Goal: Transaction & Acquisition: Purchase product/service

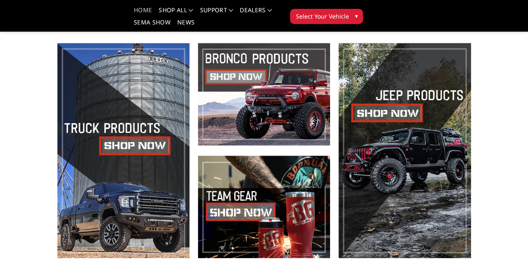
scroll to position [225, 0]
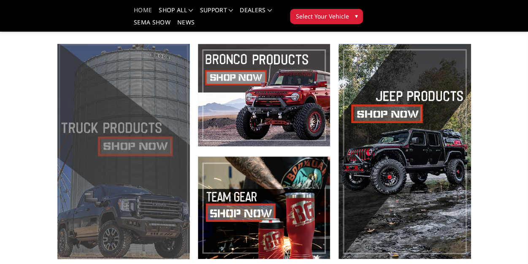
click at [128, 149] on span at bounding box center [123, 151] width 132 height 215
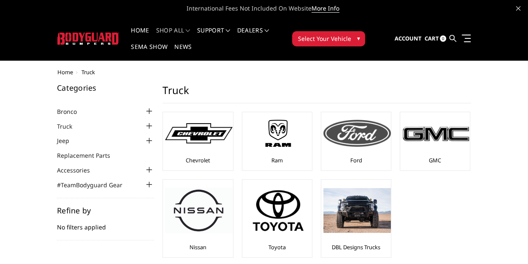
click at [384, 134] on img at bounding box center [358, 133] width 68 height 27
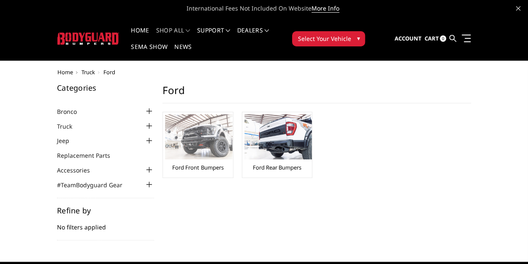
click at [215, 141] on img at bounding box center [199, 136] width 68 height 45
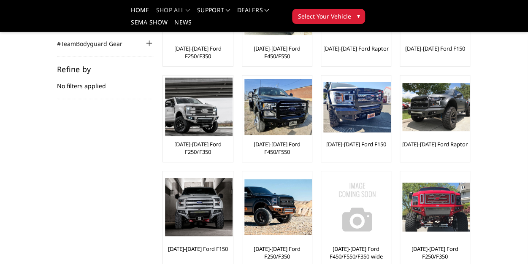
scroll to position [117, 0]
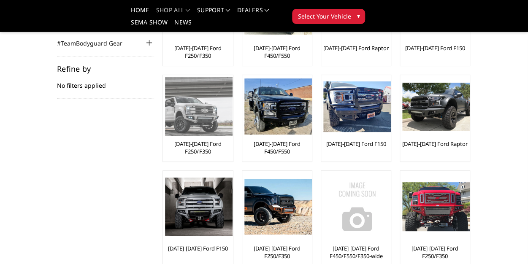
click at [219, 115] on img at bounding box center [199, 106] width 68 height 59
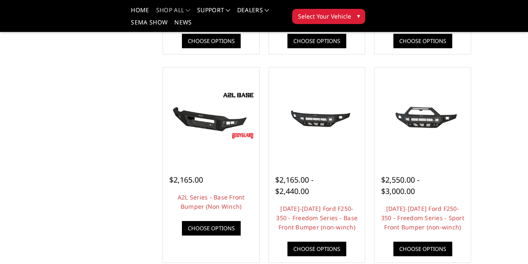
scroll to position [263, 0]
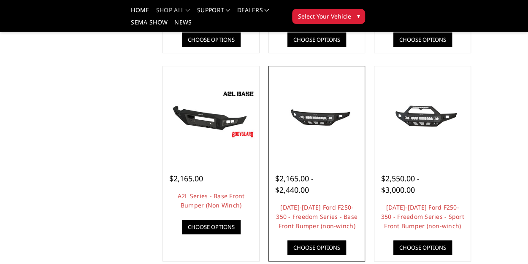
click at [311, 122] on img at bounding box center [317, 115] width 92 height 44
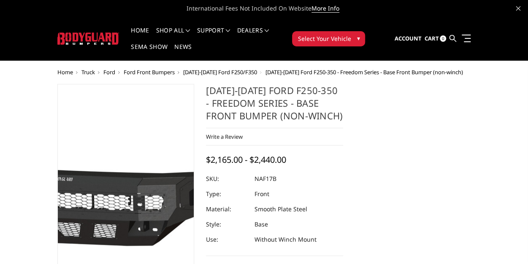
click at [143, 239] on img at bounding box center [74, 179] width 541 height 257
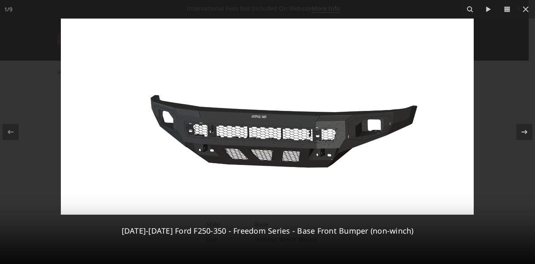
click at [238, 147] on img at bounding box center [267, 117] width 413 height 196
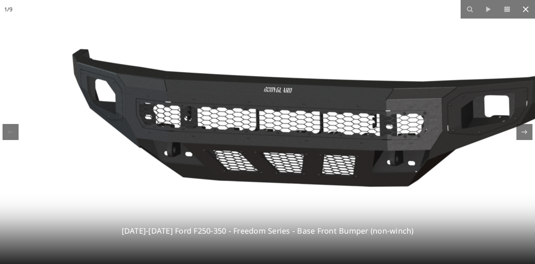
click at [528, 15] on button at bounding box center [525, 9] width 19 height 19
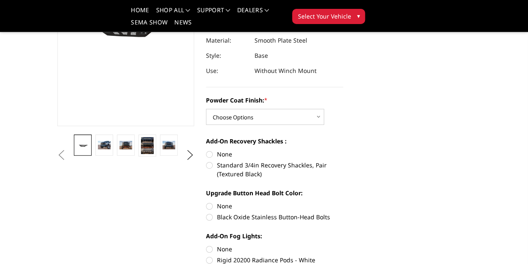
scroll to position [145, 0]
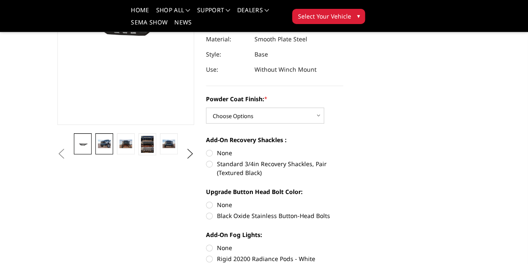
click at [106, 144] on img at bounding box center [104, 144] width 12 height 8
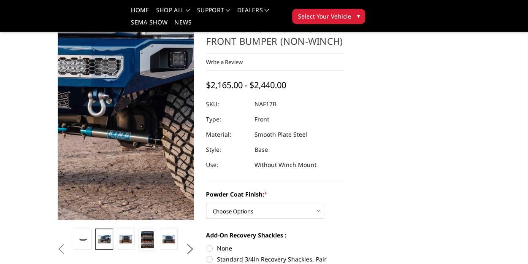
scroll to position [44, 0]
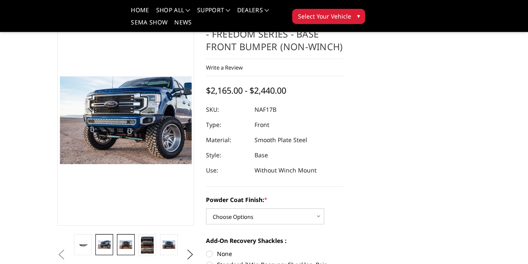
click at [125, 242] on img at bounding box center [126, 245] width 12 height 8
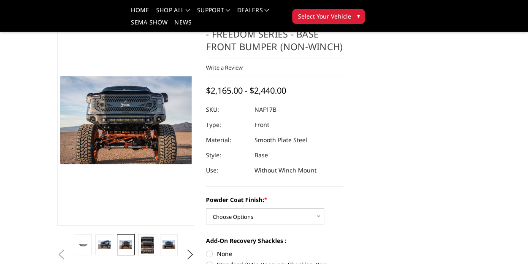
click at [125, 242] on img at bounding box center [126, 245] width 12 height 8
click at [145, 244] on img at bounding box center [147, 245] width 12 height 17
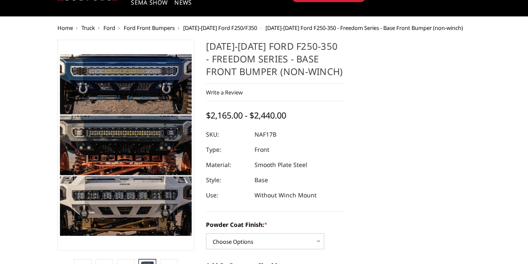
scroll to position [0, 0]
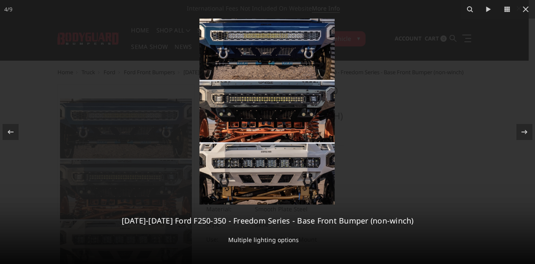
click at [240, 133] on img at bounding box center [266, 112] width 135 height 186
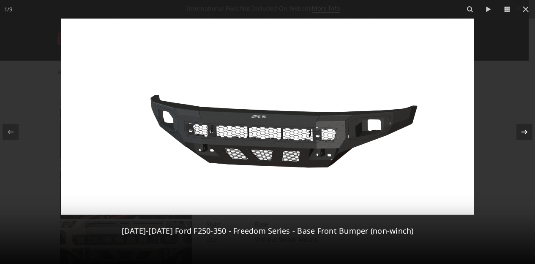
click at [519, 128] on icon at bounding box center [524, 132] width 10 height 10
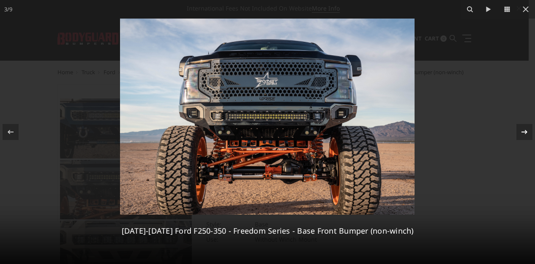
click at [519, 128] on icon at bounding box center [524, 132] width 10 height 10
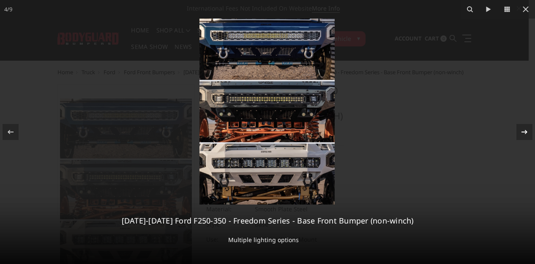
click at [519, 128] on icon at bounding box center [524, 132] width 10 height 10
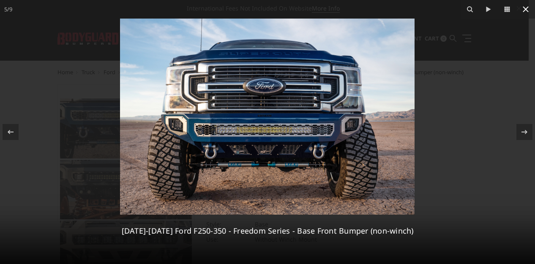
click at [528, 12] on icon at bounding box center [525, 9] width 10 height 10
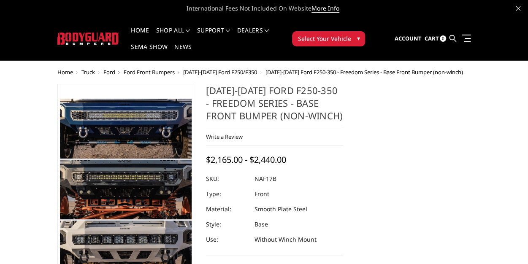
click at [305, 90] on h1 "[DATE]-[DATE] Ford F250-350 - Freedom Series - Base Front Bumper (non-winch)" at bounding box center [274, 106] width 137 height 44
